Goal: Task Accomplishment & Management: Use online tool/utility

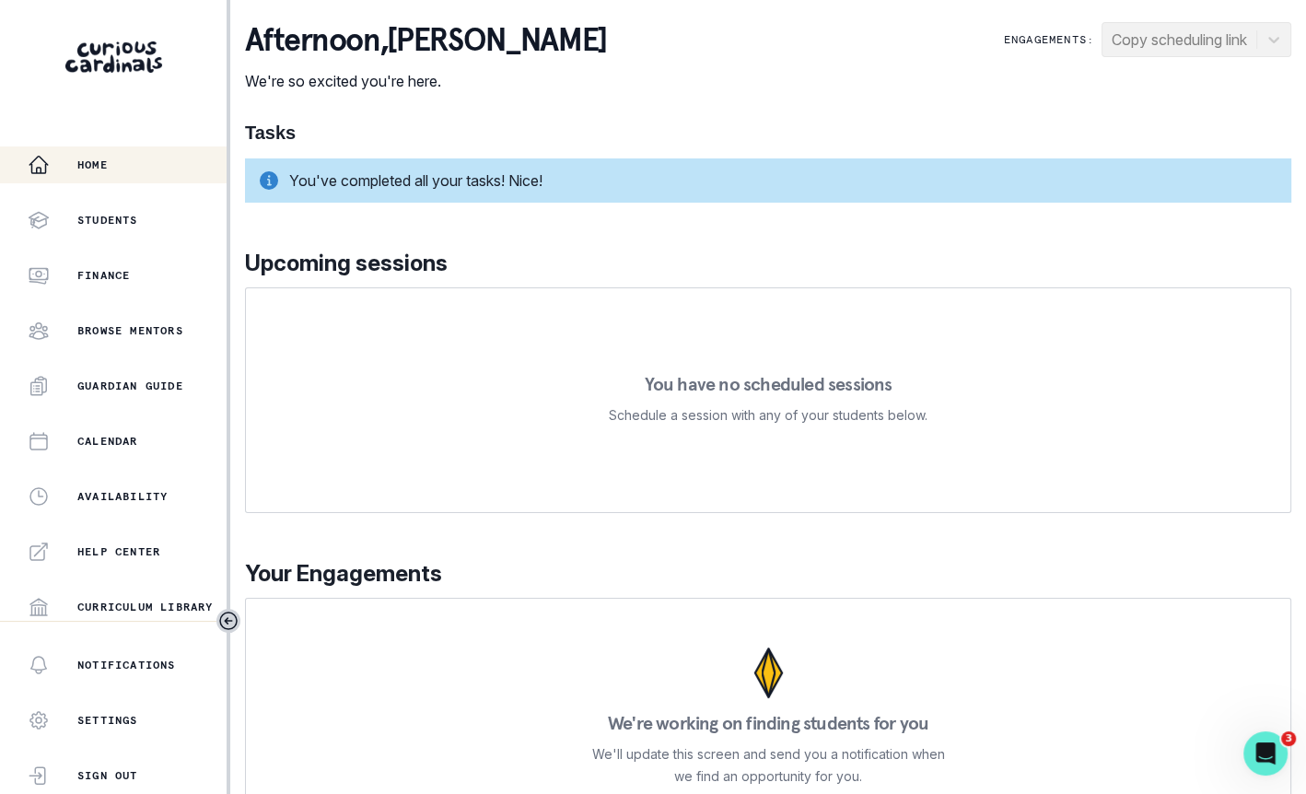
scroll to position [335, 0]
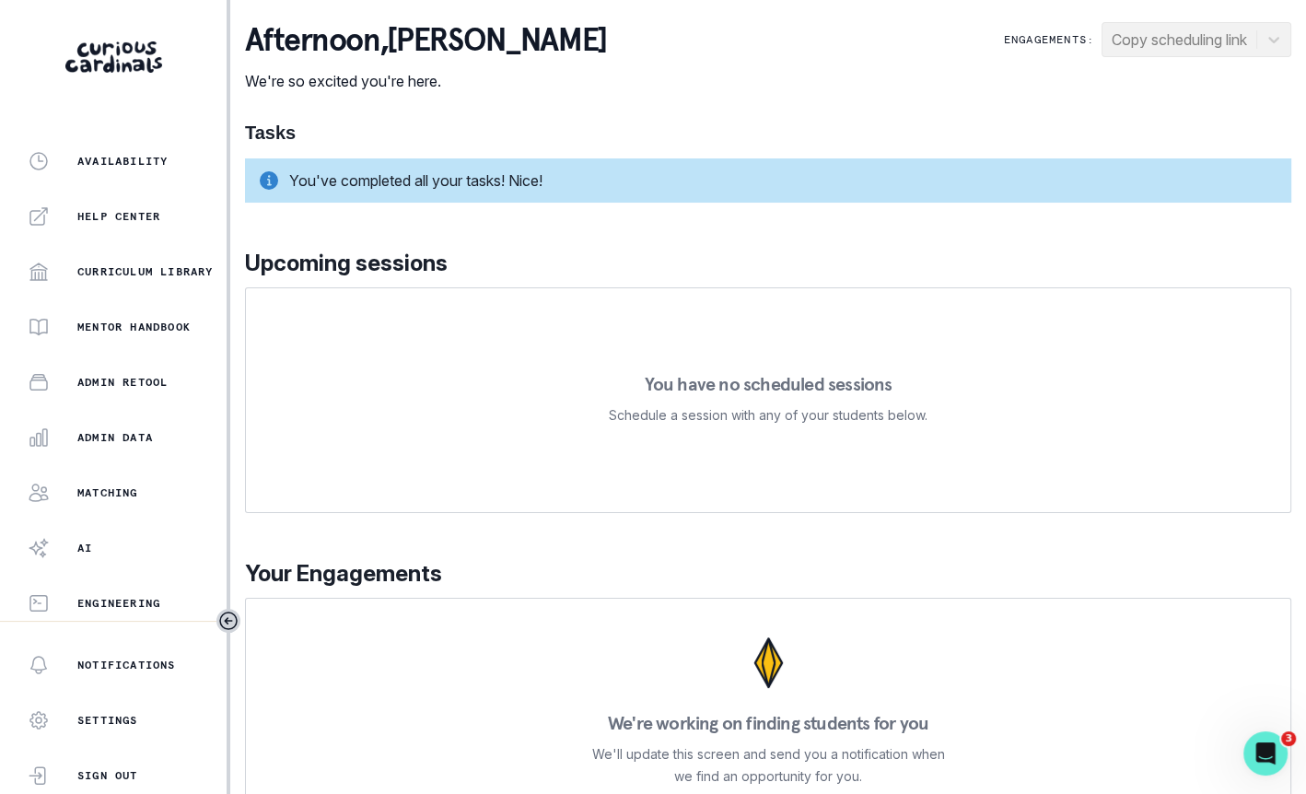
click at [121, 461] on div "Home Students Finance Browse Mentors Guardian Guide Calendar Availability Help …" at bounding box center [113, 383] width 226 height 474
click at [138, 423] on button "Admin Data" at bounding box center [113, 437] width 226 height 37
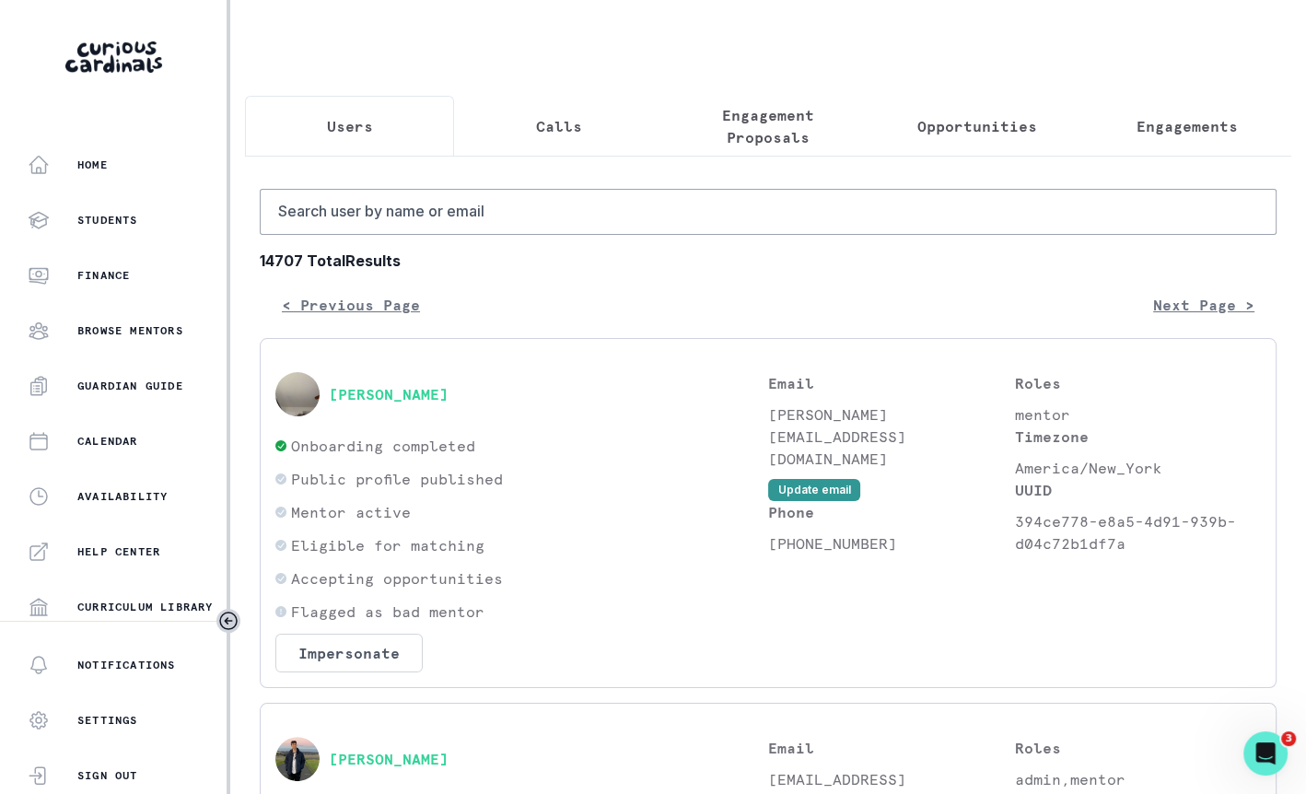
click at [548, 205] on input "Search user by name or email" at bounding box center [768, 212] width 1016 height 46
paste input "[PERSON_NAME]"
click at [346, 213] on input "[PERSON_NAME]" at bounding box center [768, 212] width 1016 height 46
type input "[PERSON_NAME]"
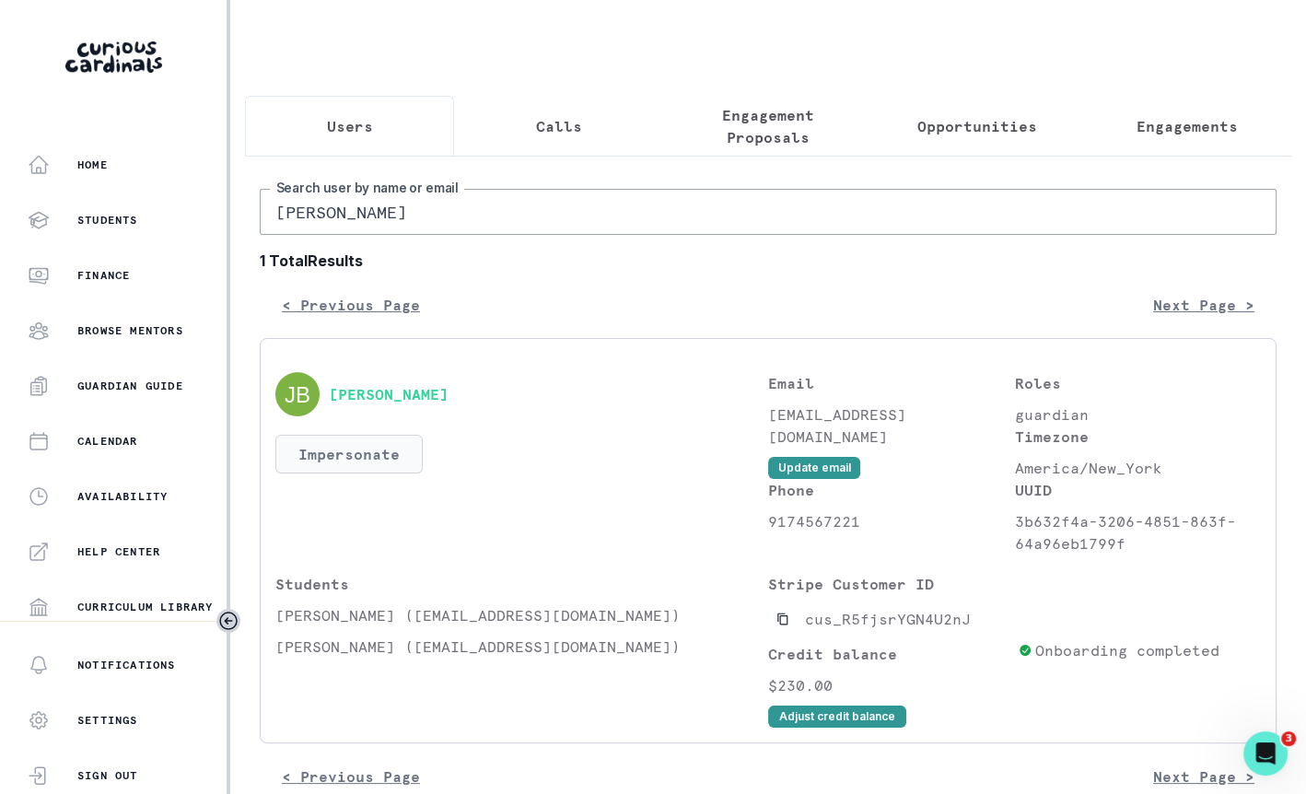
click at [378, 454] on button "Impersonate" at bounding box center [348, 454] width 147 height 39
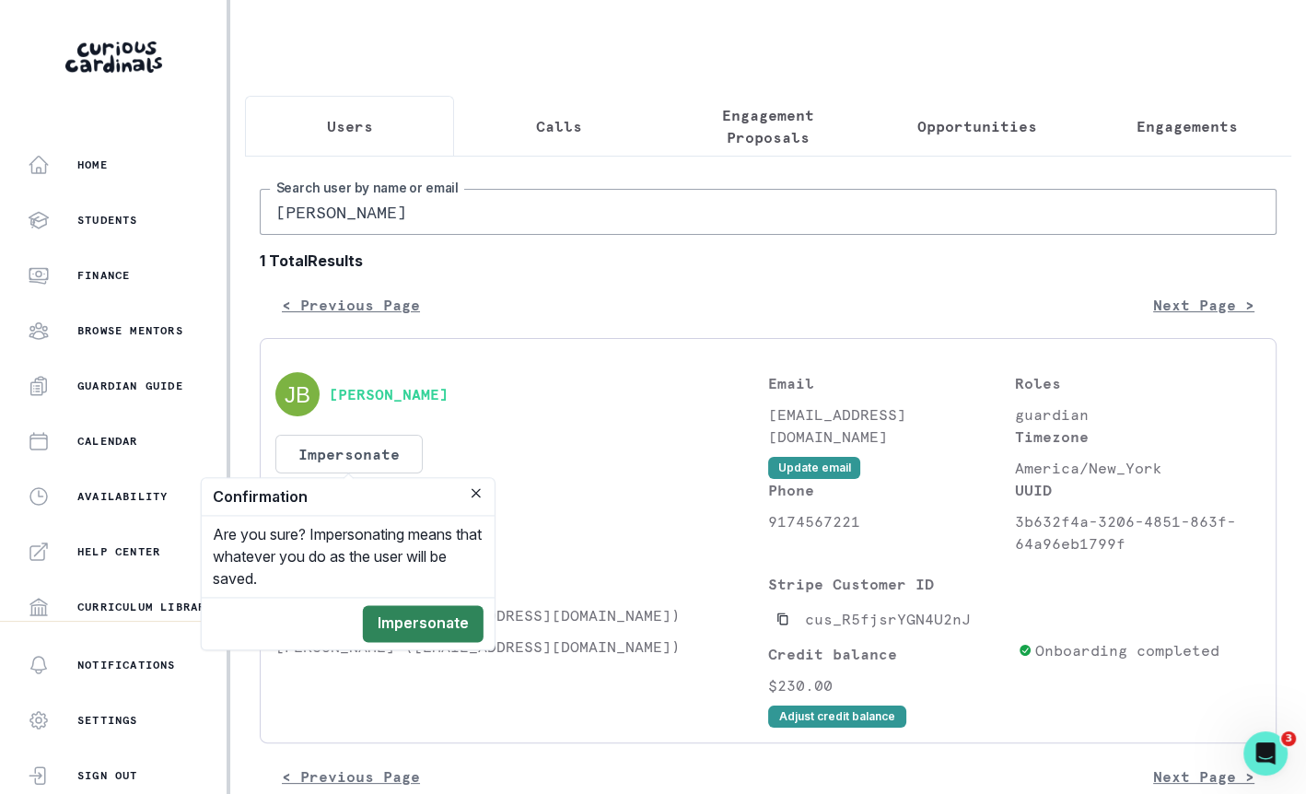
click at [412, 606] on button "Impersonate" at bounding box center [423, 623] width 121 height 37
